Goal: Complete application form: Complete application form

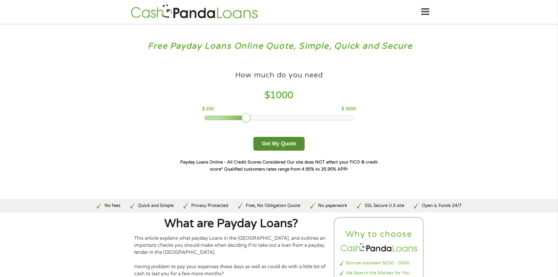
click at [274, 143] on button "Get My Quote" at bounding box center [278, 144] width 51 height 14
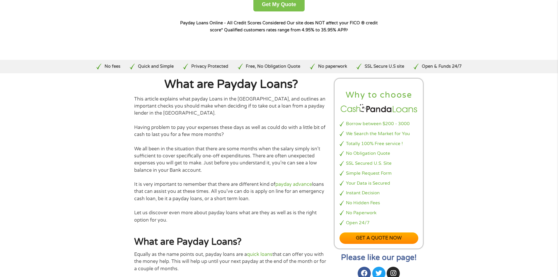
scroll to position [146, 0]
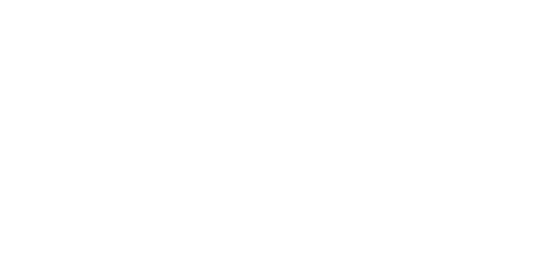
click at [0, 0] on html at bounding box center [0, 0] width 0 height 0
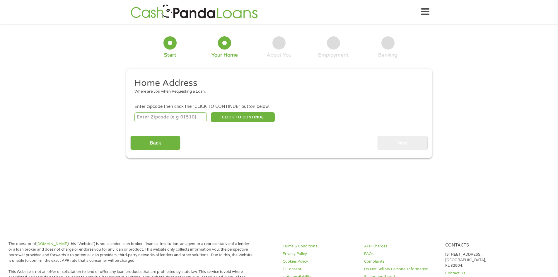
click at [148, 119] on input "number" at bounding box center [170, 117] width 72 height 10
type input "30458"
click at [162, 143] on input "Back" at bounding box center [155, 143] width 50 height 14
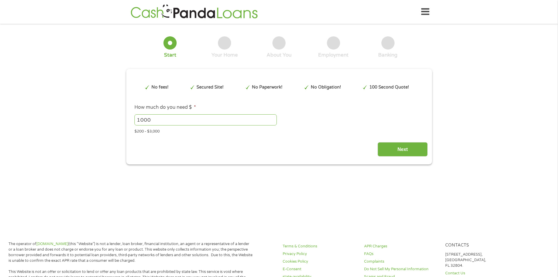
scroll to position [2, 2]
click at [401, 151] on input "Next" at bounding box center [402, 149] width 50 height 14
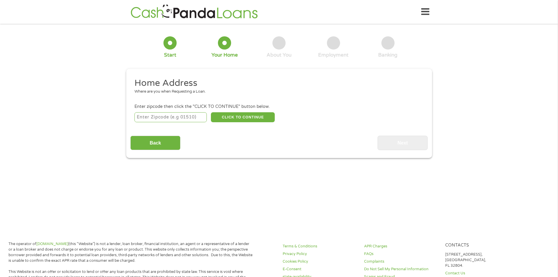
click at [188, 120] on input "number" at bounding box center [170, 117] width 72 height 10
type input "30458"
click at [246, 117] on button "CLICK TO CONTINUE" at bounding box center [243, 117] width 64 height 10
type input "30458"
type input "Statesboro"
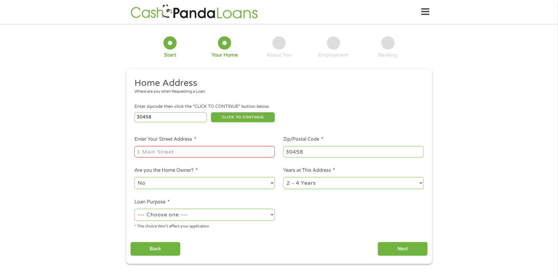
click at [195, 151] on input "Enter Your Street Address *" at bounding box center [204, 151] width 140 height 11
type input "1502 Riggs Mill Court"
click at [265, 184] on select "No Yes" at bounding box center [204, 183] width 140 height 12
select select "yes"
click at [134, 177] on select "No Yes" at bounding box center [204, 183] width 140 height 12
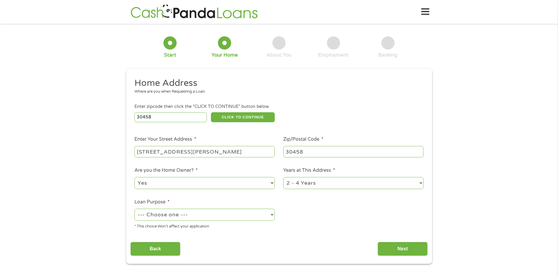
click at [267, 217] on select "--- Choose one --- Pay Bills Debt Consolidation Home Improvement Major Purchase…" at bounding box center [204, 215] width 140 height 12
click at [134, 209] on select "--- Choose one --- Pay Bills Debt Consolidation Home Improvement Major Purchase…" at bounding box center [204, 215] width 140 height 12
click at [272, 216] on select "--- Choose one --- Pay Bills Debt Consolidation Home Improvement Major Purchase…" at bounding box center [204, 215] width 140 height 12
select select "other"
click at [134, 209] on select "--- Choose one --- Pay Bills Debt Consolidation Home Improvement Major Purchase…" at bounding box center [204, 215] width 140 height 12
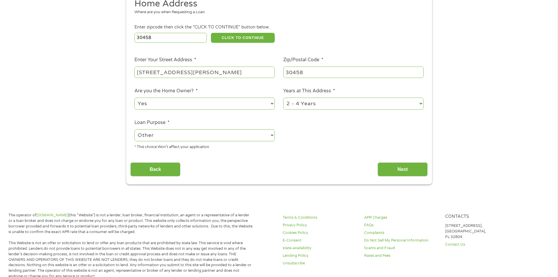
scroll to position [88, 0]
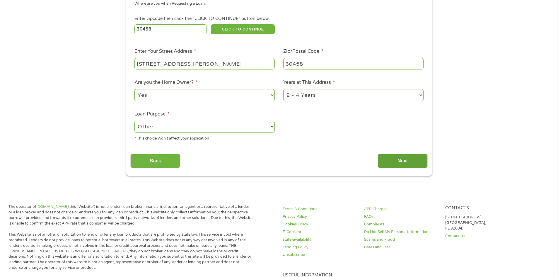
click at [396, 158] on input "Next" at bounding box center [402, 161] width 50 height 14
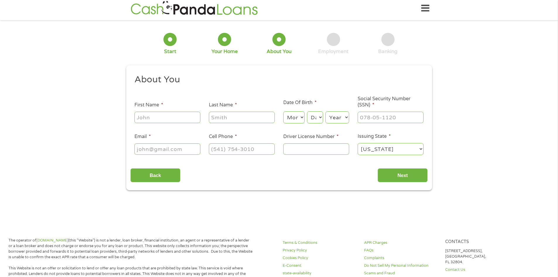
scroll to position [0, 0]
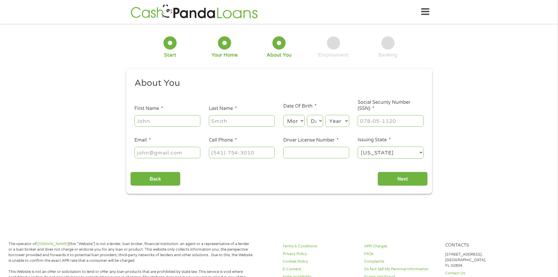
click at [171, 121] on input "First Name *" at bounding box center [167, 120] width 66 height 11
type input "SANDY"
type input "GOODWIN"
type input "sgoodwin011573@gmail.com"
type input "(912) 648-2432"
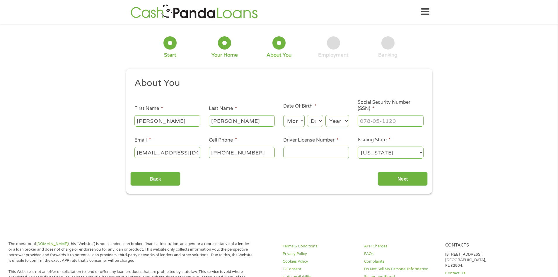
click at [299, 122] on select "Month 1 2 3 4 5 6 7 8 9 10 11 12" at bounding box center [293, 121] width 21 height 12
select select "1"
click at [283, 115] on select "Month 1 2 3 4 5 6 7 8 9 10 11 12" at bounding box center [293, 121] width 21 height 12
click at [315, 122] on select "Day 1 2 3 4 5 6 7 8 9 10 11 12 13 14 15 16 17 18 19 20 21 22 23 24 25 26 27 28 …" at bounding box center [315, 121] width 16 height 12
select select "15"
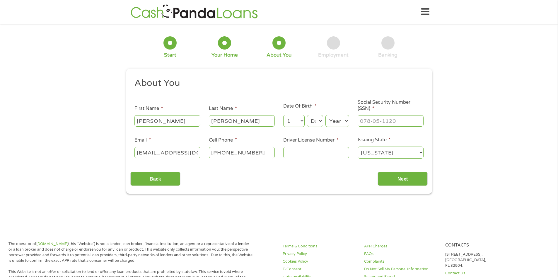
click at [307, 115] on select "Day 1 2 3 4 5 6 7 8 9 10 11 12 13 14 15 16 17 18 19 20 21 22 23 24 25 26 27 28 …" at bounding box center [315, 121] width 16 height 12
click at [345, 120] on select "Year 2007 2006 2005 2004 2003 2002 2001 2000 1999 1998 1997 1996 1995 1994 1993…" at bounding box center [337, 121] width 24 height 12
select select "1973"
click at [325, 115] on select "Year 2007 2006 2005 2004 2003 2002 2001 2000 1999 1998 1997 1996 1995 1994 1993…" at bounding box center [337, 121] width 24 height 12
click at [370, 123] on input "___-__-____" at bounding box center [391, 120] width 66 height 11
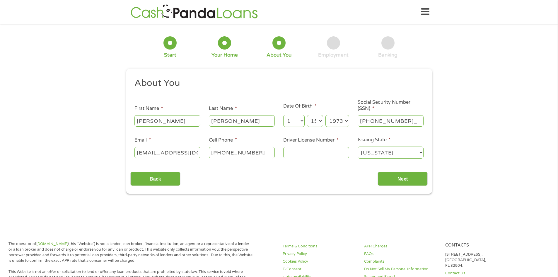
type input "264-57-7120"
click at [311, 157] on input "Driver License Number *" at bounding box center [316, 152] width 66 height 11
type input "03871231"
click at [397, 180] on input "Next" at bounding box center [402, 179] width 50 height 14
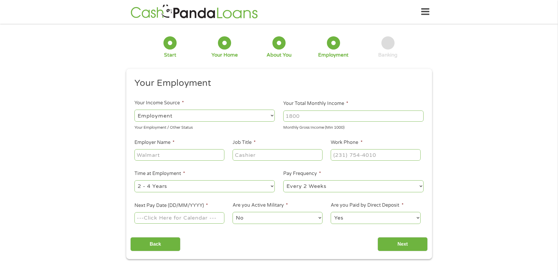
click at [305, 117] on input "Your Total Monthly Income *" at bounding box center [353, 115] width 140 height 11
type input "6000"
click at [154, 156] on input "Employer Name *" at bounding box center [179, 154] width 90 height 11
type input "woody folsom"
click at [245, 155] on input "Job Title *" at bounding box center [278, 154] width 90 height 11
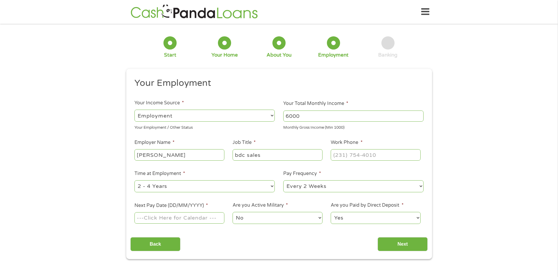
type input "bdc sales"
click at [343, 158] on input "(___) ___-____" at bounding box center [376, 154] width 90 height 11
type input "(912) 537-0954"
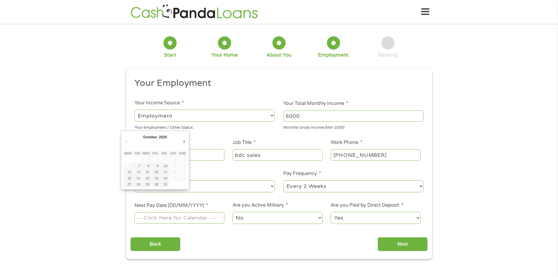
click at [223, 218] on input "Next Pay Date (DD/MM/YYYY) *" at bounding box center [179, 217] width 90 height 11
click at [214, 218] on input "Next Pay Date (DD/MM/YYYY) *" at bounding box center [179, 217] width 90 height 11
type input "10/10/2025"
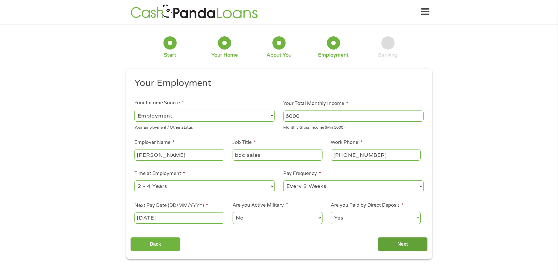
click at [403, 242] on input "Next" at bounding box center [402, 244] width 50 height 14
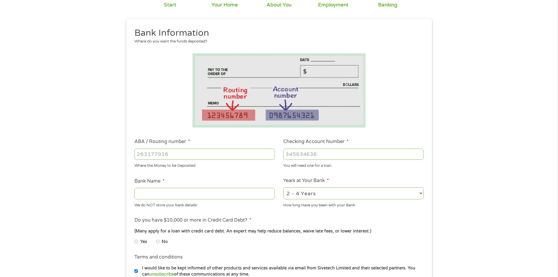
scroll to position [59, 0]
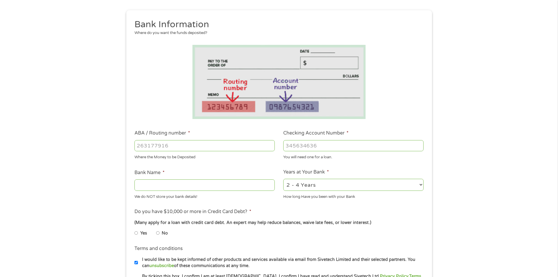
click at [167, 145] on input "ABA / Routing number *" at bounding box center [204, 145] width 140 height 11
type input "031101279"
type input "THE BANCORP BANK"
type input "031101279"
click at [308, 146] on input "Checking Account Number *" at bounding box center [353, 145] width 140 height 11
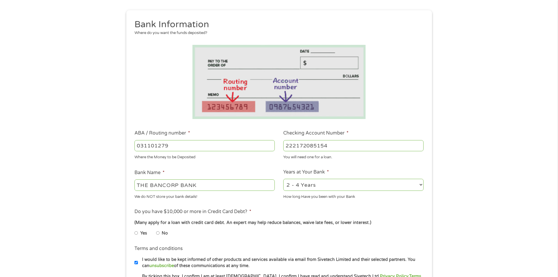
type input "222172085154"
click at [310, 162] on ul "Bank Information Where do you want the funds deposited? ABA / Routing number * …" at bounding box center [278, 165] width 297 height 292
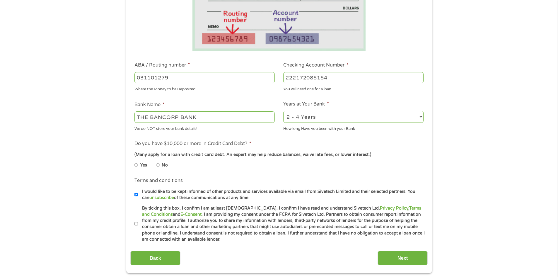
scroll to position [146, 0]
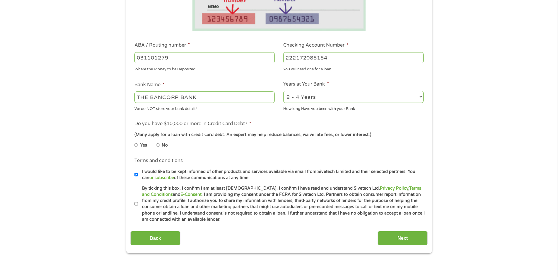
click at [159, 146] on input "No" at bounding box center [158, 144] width 4 height 9
radio input "true"
click at [135, 203] on input "By ticking this box, I confirm I am at least 18 years old. I confirm I have rea…" at bounding box center [136, 203] width 4 height 9
checkbox input "true"
click at [387, 236] on input "Next" at bounding box center [402, 238] width 50 height 14
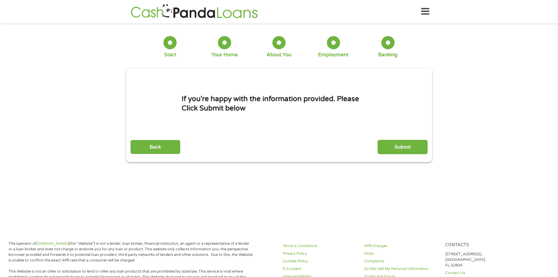
scroll to position [0, 0]
click at [401, 145] on input "Submit" at bounding box center [402, 147] width 50 height 14
